Goal: Transaction & Acquisition: Purchase product/service

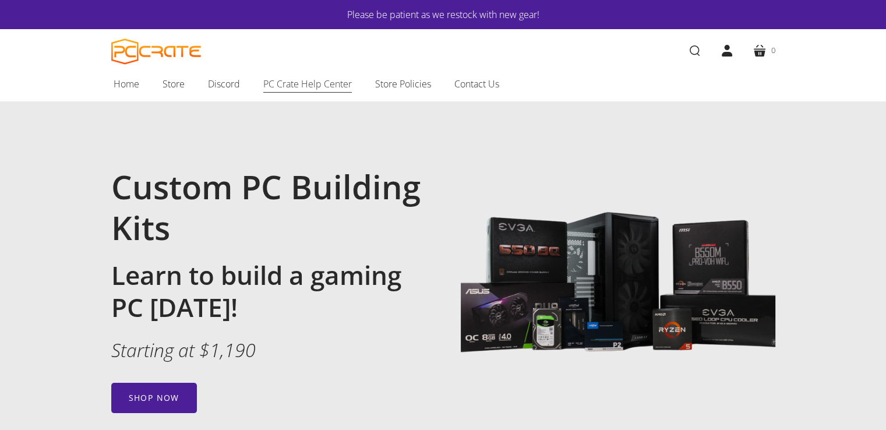
click at [305, 83] on span "PC Crate Help Center" at bounding box center [307, 83] width 89 height 15
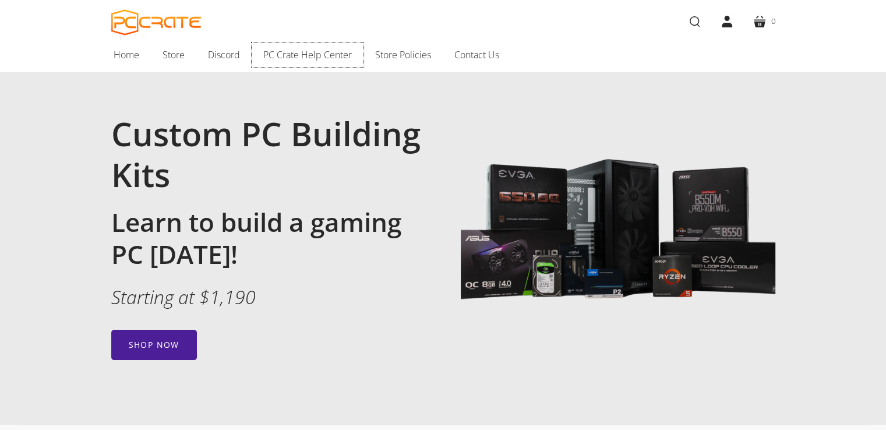
scroll to position [54, 0]
click at [179, 54] on span "Store" at bounding box center [174, 54] width 22 height 15
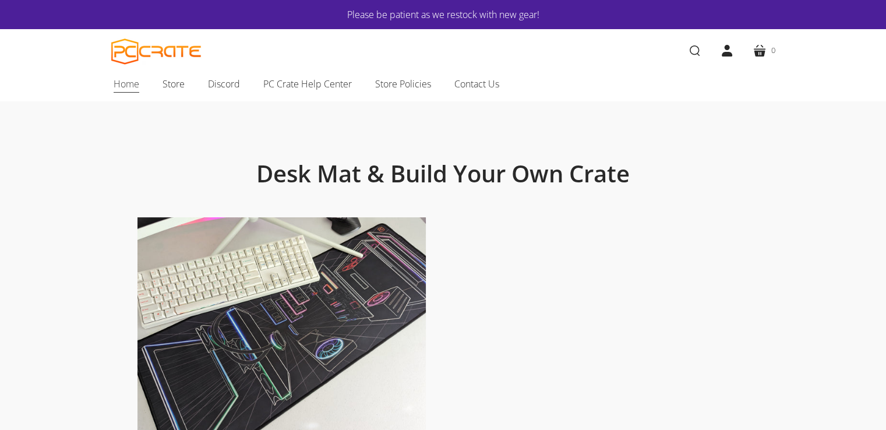
click at [126, 89] on span "Home" at bounding box center [127, 83] width 26 height 15
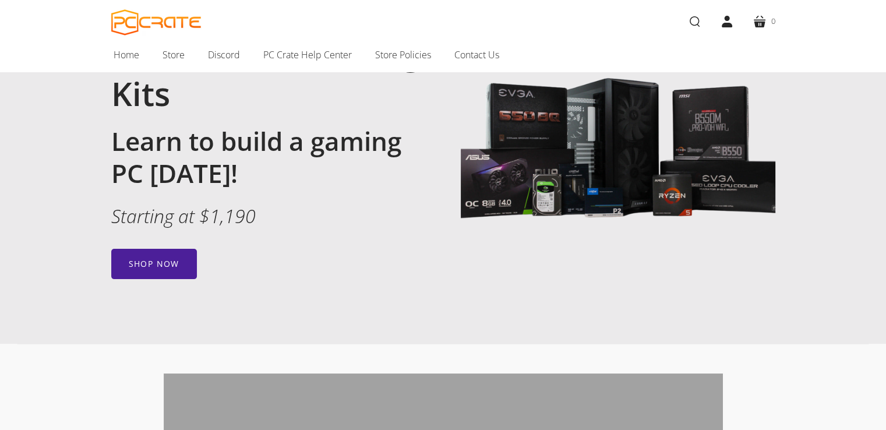
scroll to position [135, 0]
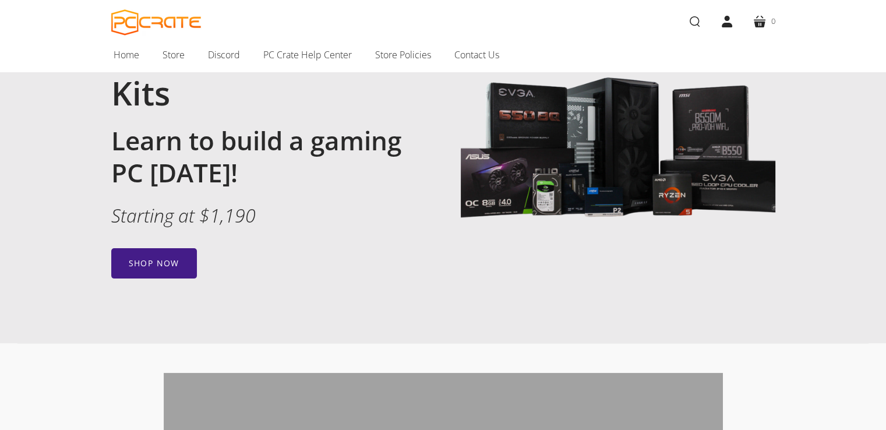
click at [151, 266] on link "Shop now" at bounding box center [154, 263] width 86 height 30
